Goal: Information Seeking & Learning: Learn about a topic

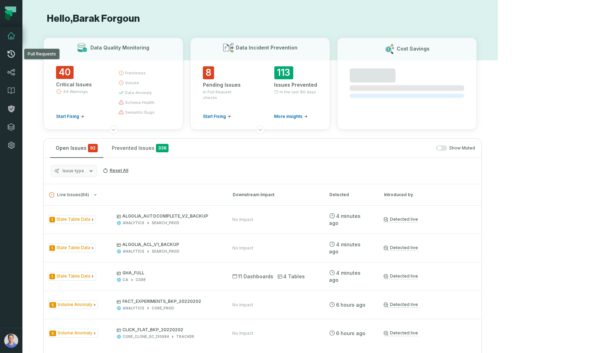
click at [14, 50] on icon at bounding box center [11, 54] width 8 height 8
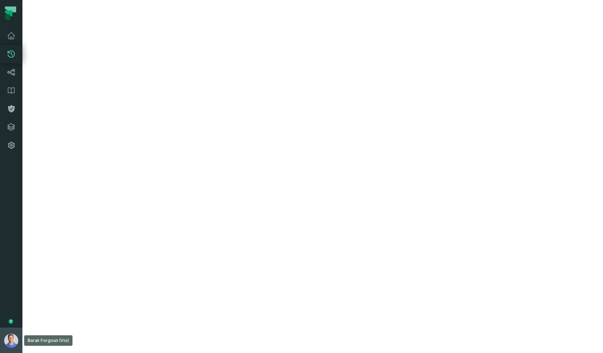
click at [9, 340] on img "button" at bounding box center [11, 340] width 14 height 14
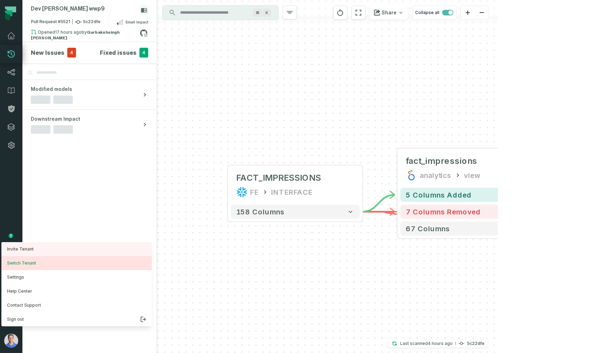
click at [29, 261] on button "Switch Tenant" at bounding box center [76, 263] width 150 height 14
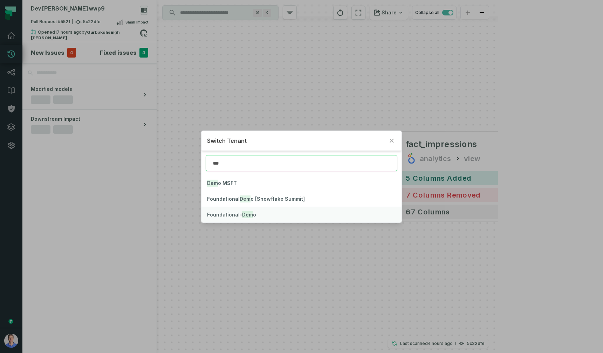
type input "***"
click at [233, 216] on span "Foundational- Dem o" at bounding box center [231, 214] width 49 height 6
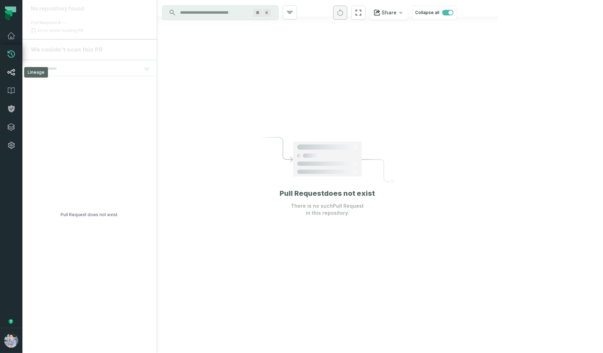
click at [8, 76] on link "Lineage" at bounding box center [11, 72] width 22 height 18
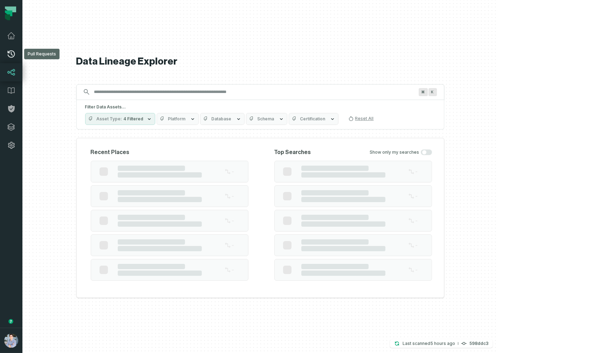
click at [16, 47] on link "Pull Requests" at bounding box center [11, 54] width 22 height 18
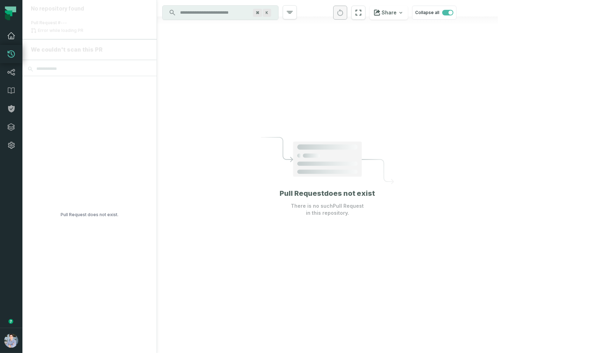
click at [9, 36] on icon at bounding box center [11, 36] width 8 height 8
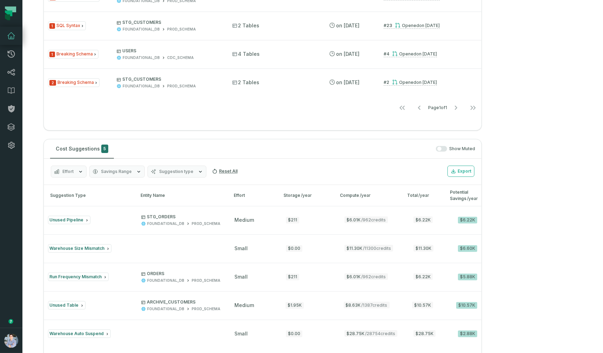
scroll to position [1160, 0]
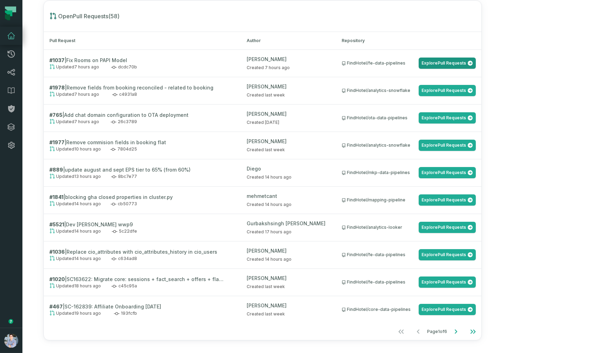
click at [476, 64] on link "Explore Pull Requests" at bounding box center [447, 62] width 57 height 11
click at [476, 122] on link "Explore Pull Requests" at bounding box center [447, 117] width 57 height 11
